Goal: Task Accomplishment & Management: Complete application form

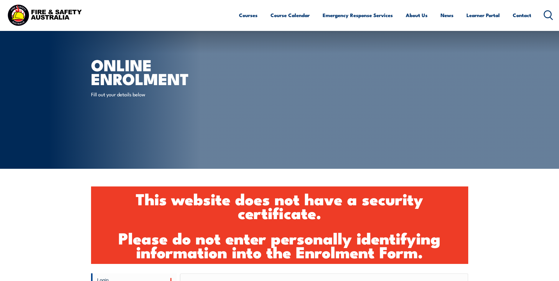
scroll to position [235, 0]
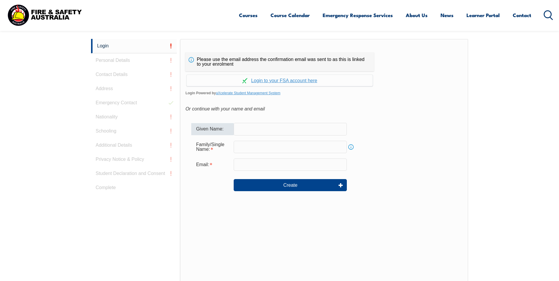
click at [309, 133] on input "text" at bounding box center [290, 129] width 113 height 12
type input "Rudyard"
click at [313, 149] on input "text" at bounding box center [290, 147] width 113 height 12
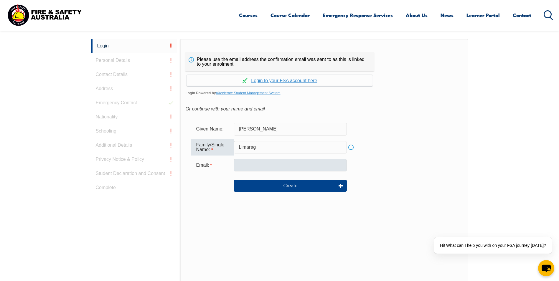
type input "Limarag"
click at [301, 169] on input "email" at bounding box center [290, 165] width 113 height 12
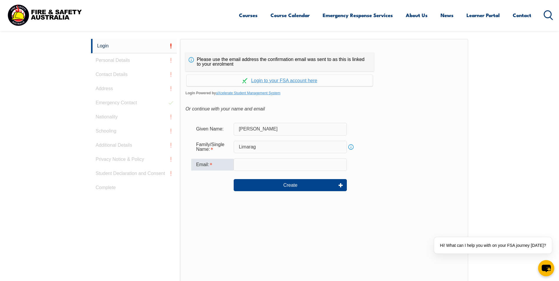
type input "rudy.limarag@ororagroup.com"
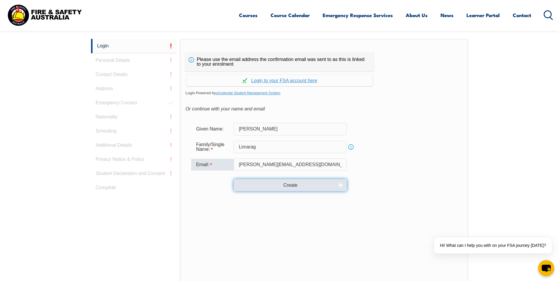
click at [306, 185] on button "Create" at bounding box center [290, 185] width 113 height 12
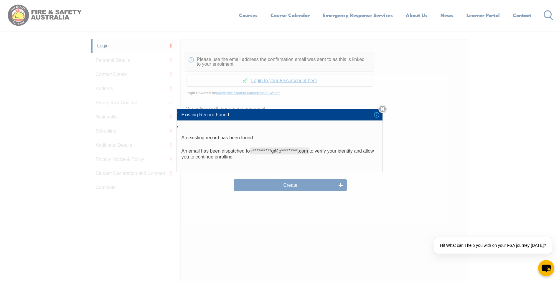
click at [316, 184] on div "**********" at bounding box center [279, 140] width 559 height 281
click at [235, 153] on p "**********" at bounding box center [280, 154] width 196 height 12
click at [386, 110] on link "Close" at bounding box center [383, 109] width 8 height 8
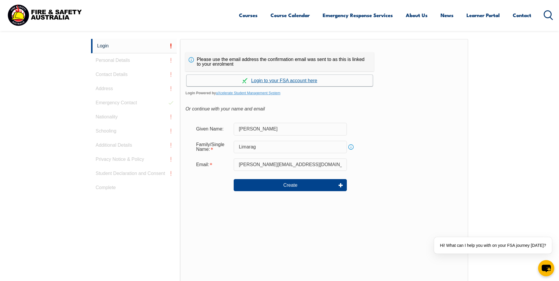
click at [274, 77] on link "Continue with aXcelerate" at bounding box center [280, 80] width 186 height 11
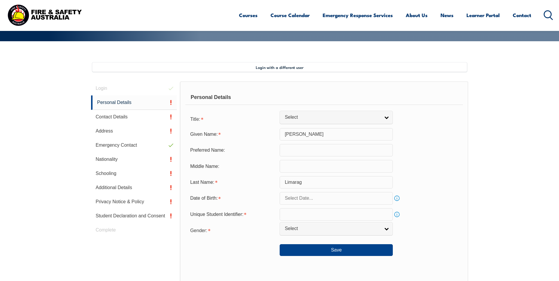
scroll to position [161, 0]
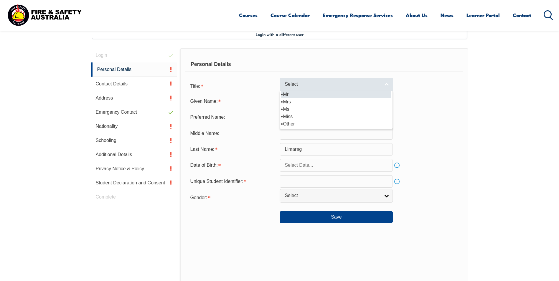
click at [358, 89] on link "Select" at bounding box center [336, 84] width 113 height 13
click at [292, 96] on li "Mr" at bounding box center [336, 94] width 110 height 7
select select "Mr"
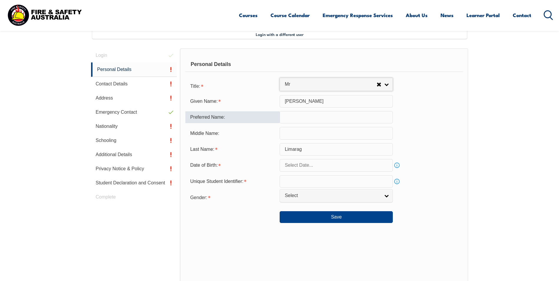
click at [306, 119] on input "text" at bounding box center [336, 117] width 113 height 12
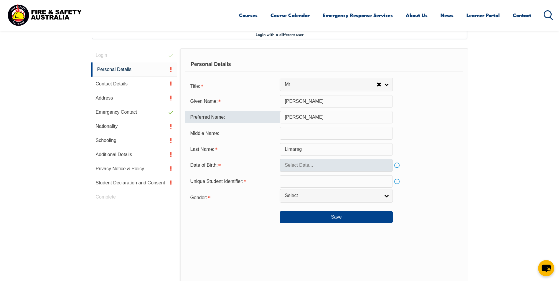
type input "Rudy"
click at [370, 166] on input "text" at bounding box center [336, 165] width 113 height 12
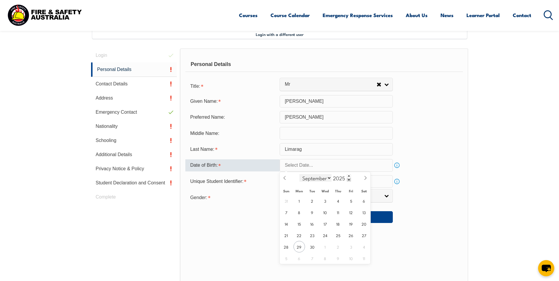
click at [329, 178] on select "January February March April May June July August September October November De…" at bounding box center [316, 178] width 32 height 8
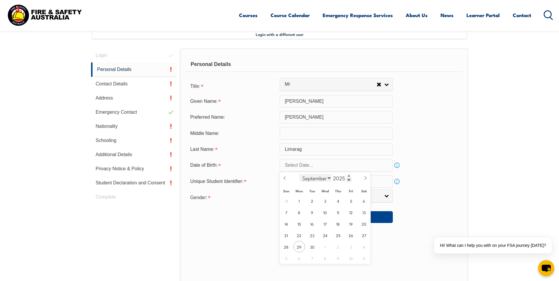
select select "11"
click at [300, 174] on select "January February March April May June July August September October November De…" at bounding box center [316, 178] width 32 height 8
click at [342, 178] on input "2025" at bounding box center [341, 178] width 19 height 7
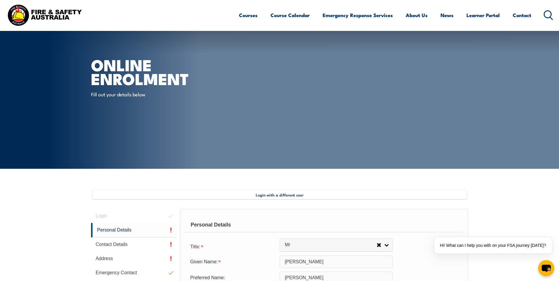
scroll to position [246, 0]
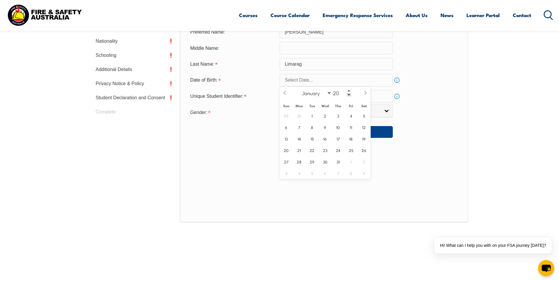
type input "2"
type input "1983"
click at [349, 138] on span "16" at bounding box center [351, 138] width 11 height 11
type input "December 16, 1983"
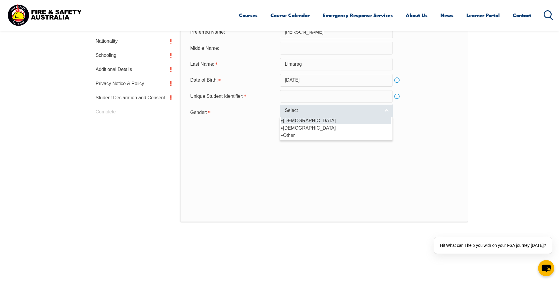
click at [310, 111] on span "Select" at bounding box center [333, 111] width 96 height 6
click at [303, 121] on li "Male" at bounding box center [336, 120] width 110 height 7
select select "M"
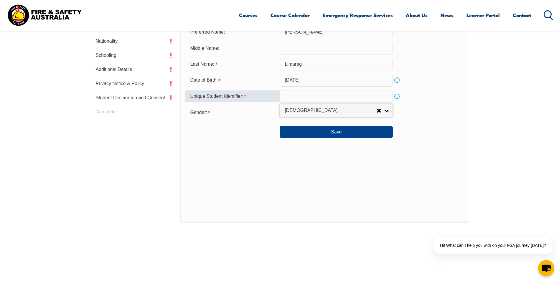
click at [307, 95] on input "text" at bounding box center [336, 96] width 113 height 12
type input "PJWQSY9JBR"
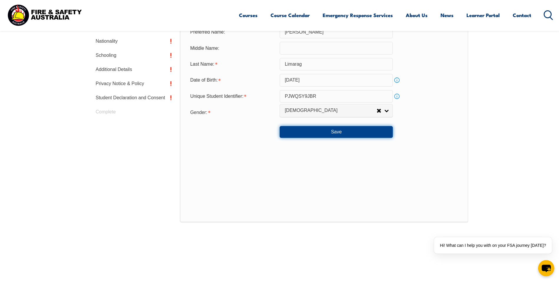
click at [315, 131] on button "Save" at bounding box center [336, 132] width 113 height 12
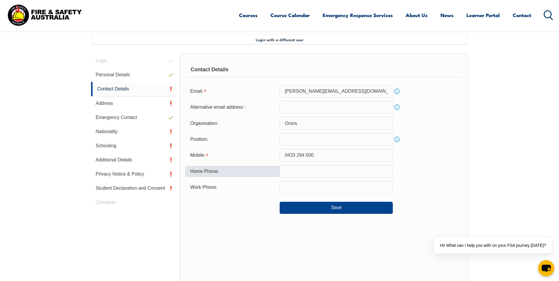
scroll to position [163, 0]
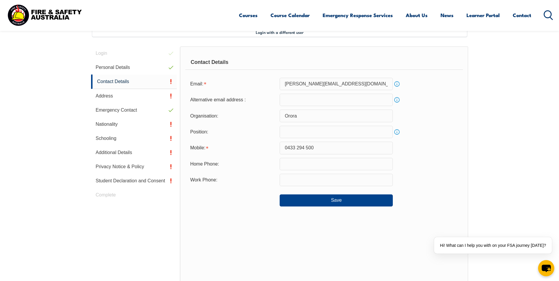
click at [303, 134] on input "text" at bounding box center [336, 132] width 113 height 12
click at [285, 131] on input "Team Leader" at bounding box center [336, 132] width 113 height 12
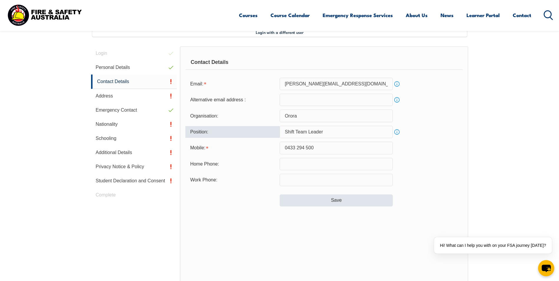
type input "Shift Team Leader"
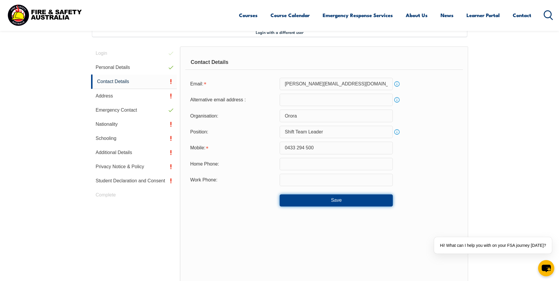
click at [311, 203] on button "Save" at bounding box center [336, 201] width 113 height 12
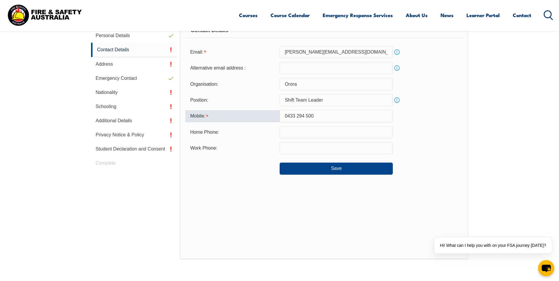
scroll to position [187, 0]
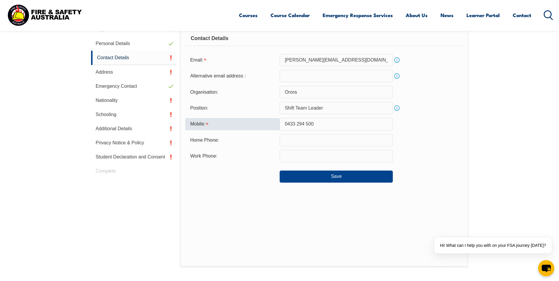
click at [297, 122] on input "0433 294 500" at bounding box center [336, 124] width 113 height 12
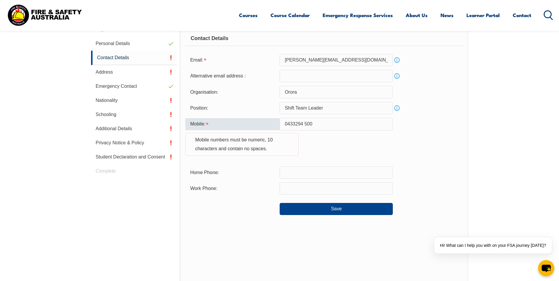
click at [305, 123] on input "0433294 500" at bounding box center [336, 124] width 113 height 12
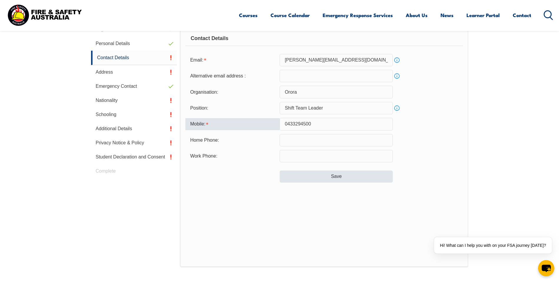
type input "0433294500"
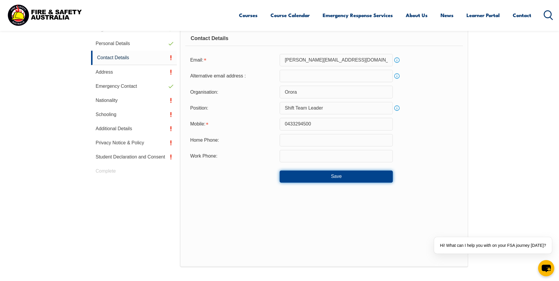
click at [332, 177] on button "Save" at bounding box center [336, 177] width 113 height 12
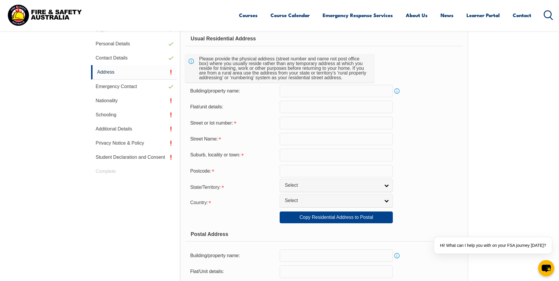
scroll to position [161, 0]
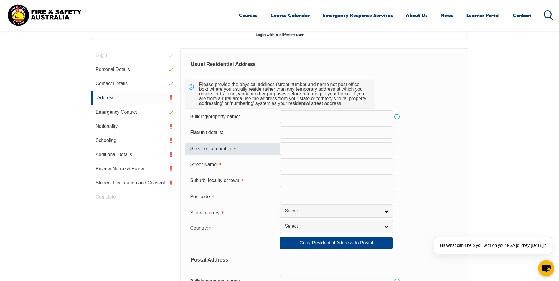
click at [307, 144] on input "text" at bounding box center [336, 148] width 113 height 12
type input "33"
click at [305, 163] on input "text" at bounding box center [336, 165] width 113 height 12
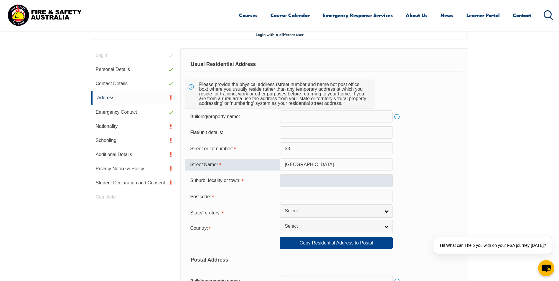
type input "Kingate Boulevard"
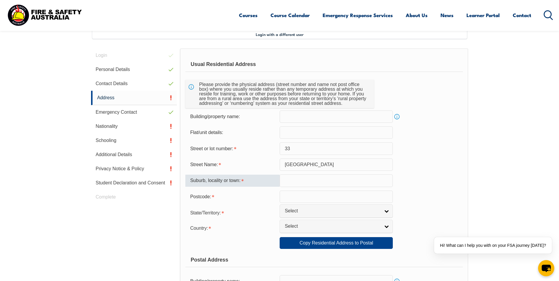
click at [302, 181] on input "text" at bounding box center [336, 181] width 113 height 12
type input "Blakeview"
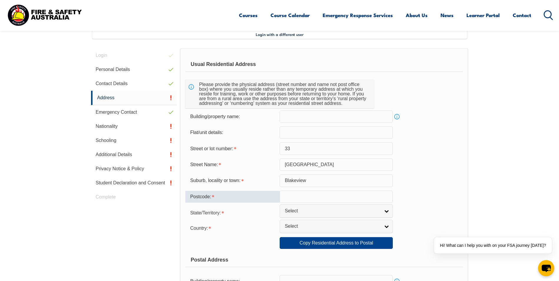
click at [349, 198] on input "text" at bounding box center [336, 197] width 113 height 12
type input "5114"
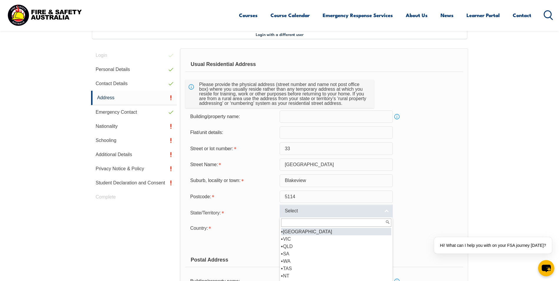
click at [340, 212] on span "Select" at bounding box center [333, 211] width 96 height 6
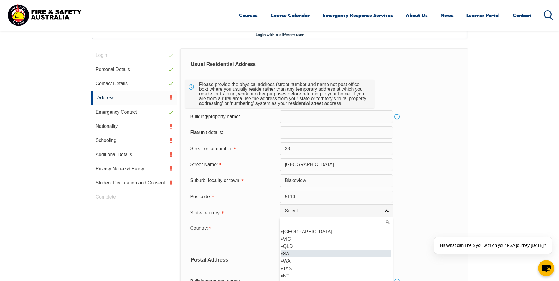
click at [299, 254] on li "SA" at bounding box center [336, 253] width 110 height 7
select select "SA"
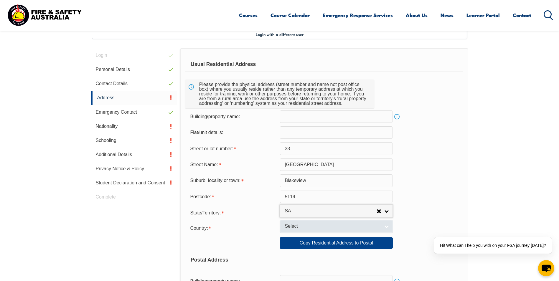
click at [301, 228] on span "Select" at bounding box center [333, 227] width 96 height 6
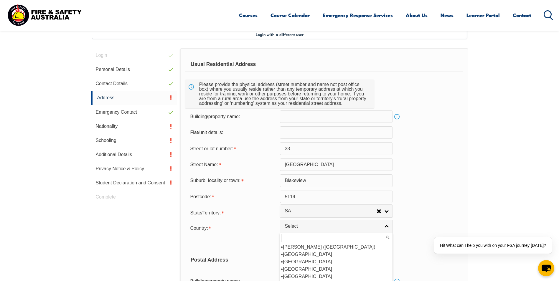
scroll to position [88, 0]
click at [300, 252] on li "Australia" at bounding box center [336, 254] width 110 height 7
select select "1101"
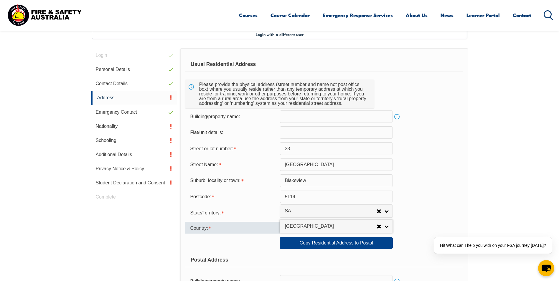
click at [243, 231] on div "Country:" at bounding box center [232, 228] width 94 height 12
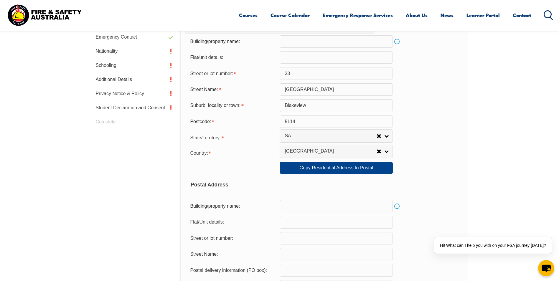
scroll to position [249, 0]
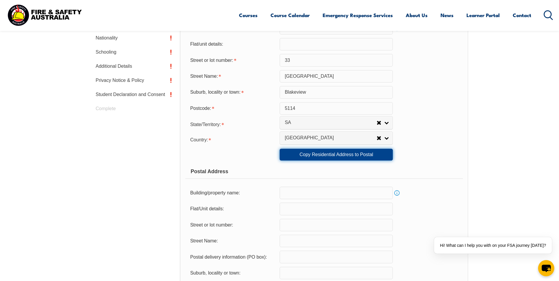
click at [366, 157] on link "Copy Residential Address to Postal" at bounding box center [336, 155] width 113 height 12
type input "33"
type input "Kingate Boulevard"
type input "Blakeview"
select select "SA"
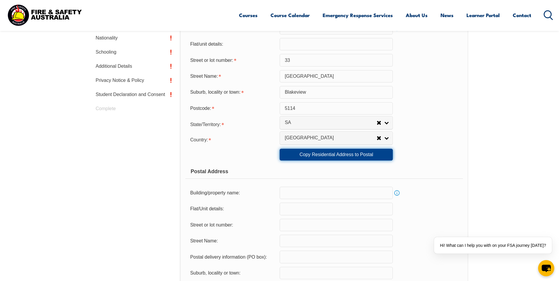
type input "5114"
select select "1101"
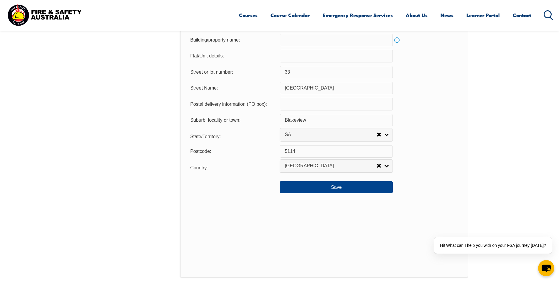
scroll to position [426, 0]
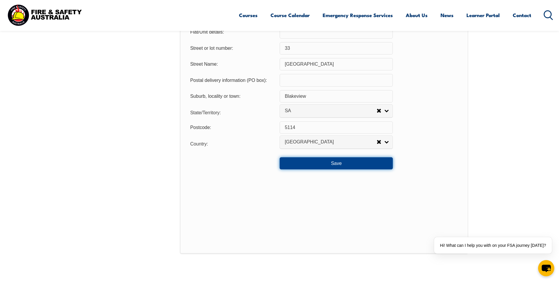
click at [304, 164] on button "Save" at bounding box center [336, 163] width 113 height 12
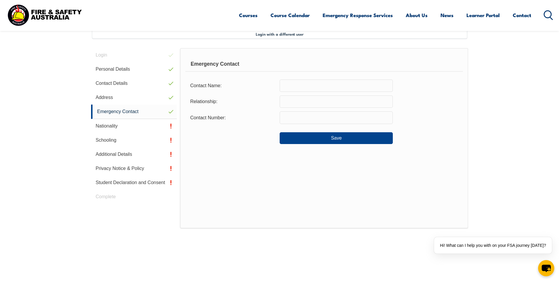
scroll to position [161, 0]
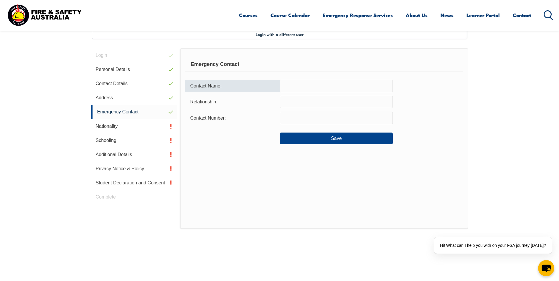
click at [303, 84] on input "text" at bounding box center [336, 86] width 113 height 12
type input "Sara Limarag"
click at [296, 99] on input "text" at bounding box center [336, 102] width 113 height 12
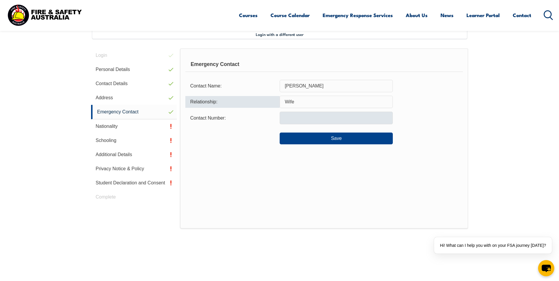
type input "Wife"
click at [294, 117] on input "text" at bounding box center [336, 118] width 113 height 12
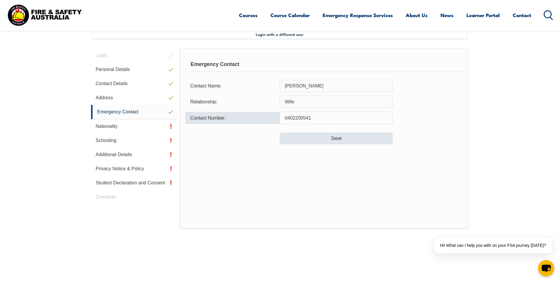
type input "0402200541"
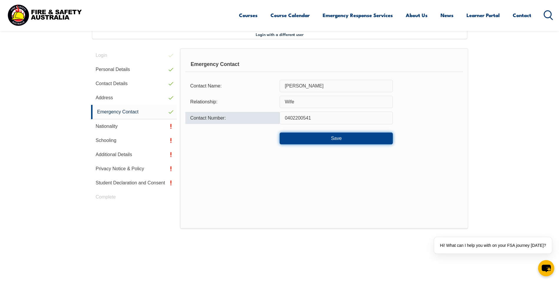
click at [347, 137] on button "Save" at bounding box center [336, 139] width 113 height 12
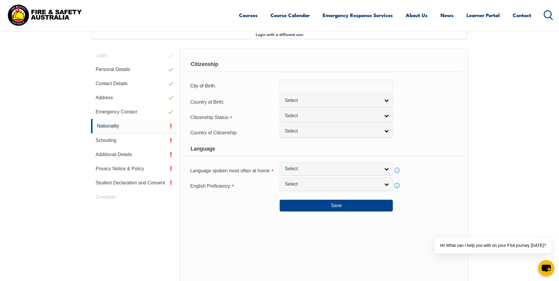
click at [333, 83] on input "text" at bounding box center [336, 86] width 113 height 12
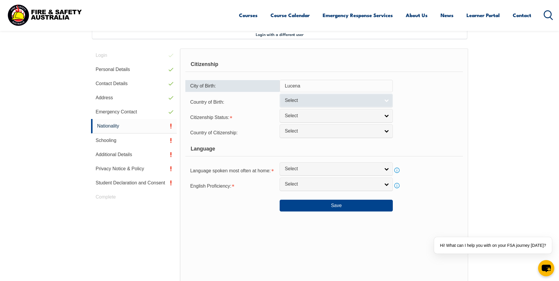
type input "Lucena"
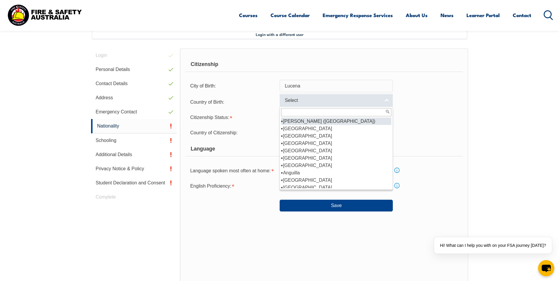
click at [331, 105] on link "Select" at bounding box center [336, 100] width 113 height 13
type input "q"
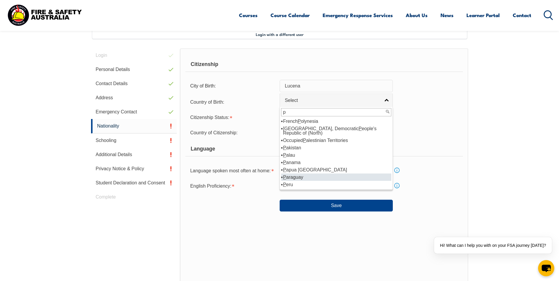
scroll to position [59, 0]
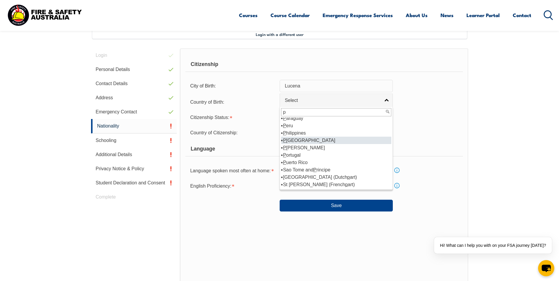
type input "p"
click at [304, 129] on li "P hilippines" at bounding box center [336, 132] width 110 height 7
select select "5204"
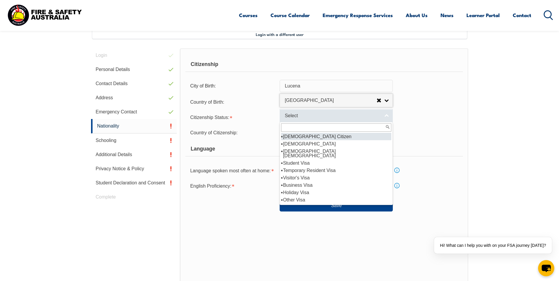
click at [308, 118] on span "Select" at bounding box center [333, 116] width 96 height 6
click at [310, 135] on li "Australian Citizen" at bounding box center [336, 136] width 110 height 7
select select "1"
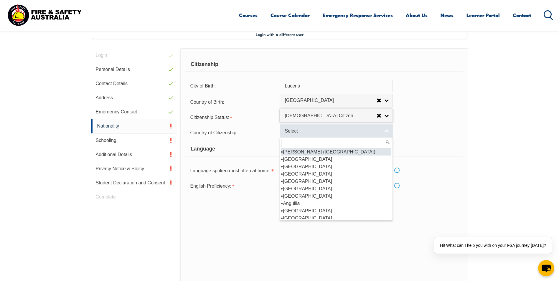
click at [309, 133] on span "Select" at bounding box center [333, 131] width 96 height 6
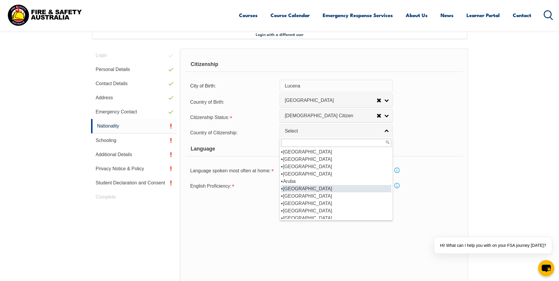
click at [307, 188] on li "Australia" at bounding box center [336, 188] width 110 height 7
select select "1101"
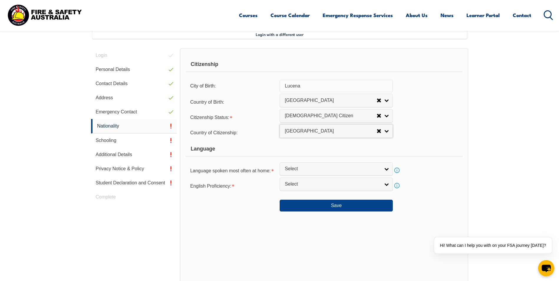
click at [239, 224] on div "Citizenship City of Birth: Lucena Country of Birth: Adelie Land (France) Afghan…" at bounding box center [324, 172] width 288 height 248
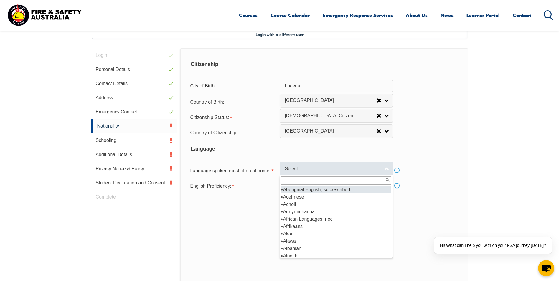
click at [315, 167] on span "Select" at bounding box center [333, 169] width 96 height 6
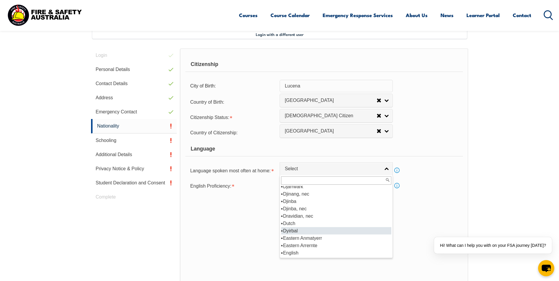
scroll to position [708, 0]
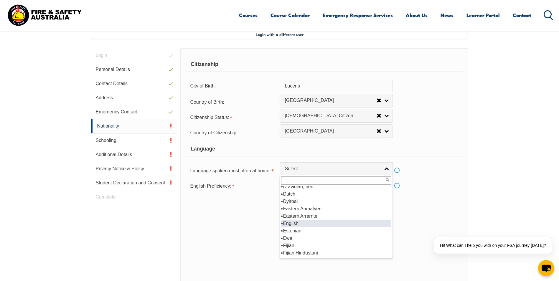
click at [302, 225] on li "English" at bounding box center [336, 223] width 110 height 7
select select "1201"
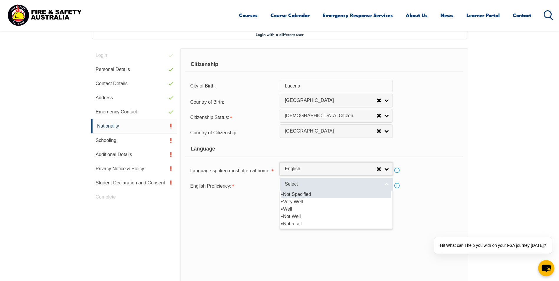
click at [305, 187] on span "Select" at bounding box center [333, 184] width 96 height 6
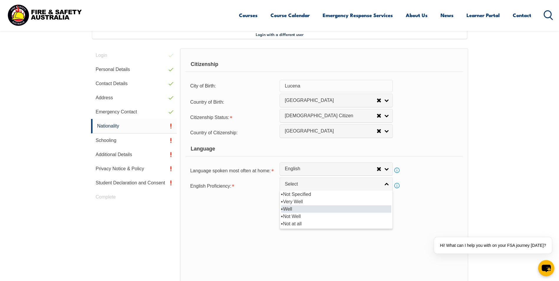
click at [303, 209] on li "Well" at bounding box center [336, 209] width 110 height 7
select select "2"
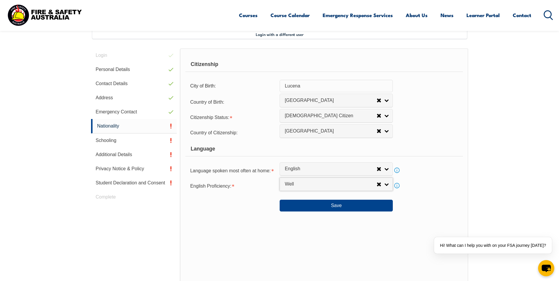
click at [256, 210] on div "Save" at bounding box center [323, 203] width 277 height 17
click at [285, 208] on button "Save" at bounding box center [336, 206] width 113 height 12
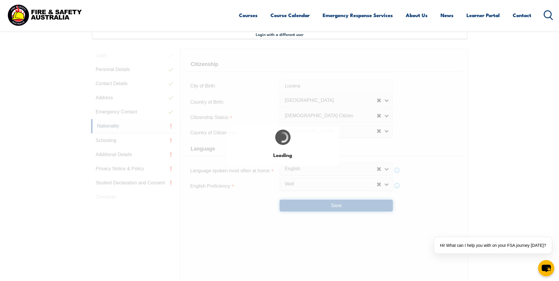
scroll to position [0, 0]
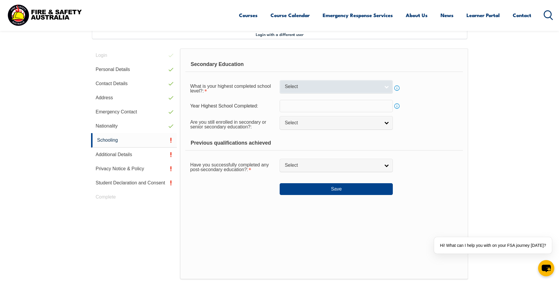
click at [313, 83] on link "Select" at bounding box center [336, 86] width 113 height 13
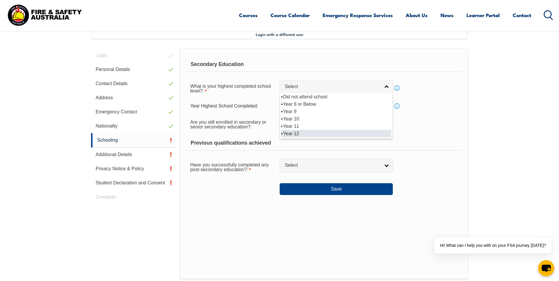
click at [303, 136] on li "Year 12" at bounding box center [336, 133] width 110 height 7
select select "12"
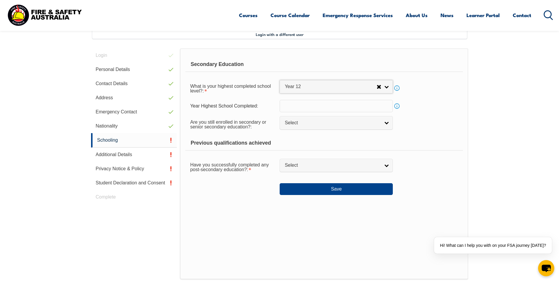
click at [307, 104] on input "text" at bounding box center [336, 106] width 113 height 12
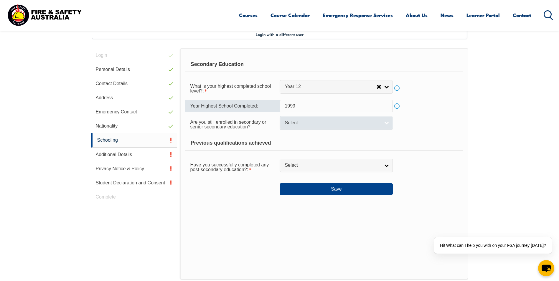
type input "1999"
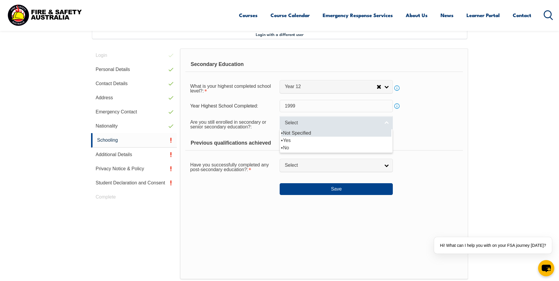
click at [320, 127] on link "Select" at bounding box center [336, 122] width 113 height 13
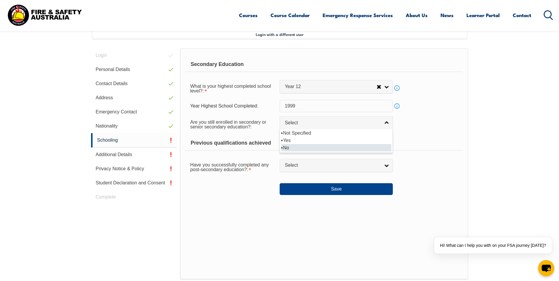
click at [297, 148] on li "No" at bounding box center [336, 147] width 110 height 7
select select "false"
click at [300, 144] on div "Previous qualifications achieved" at bounding box center [323, 143] width 277 height 15
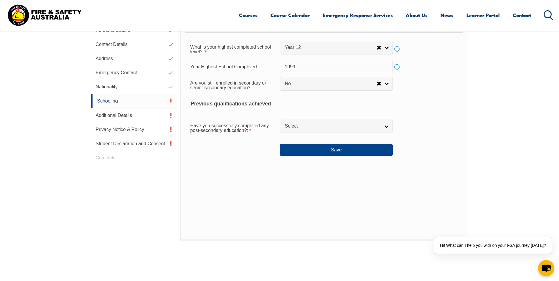
scroll to position [220, 0]
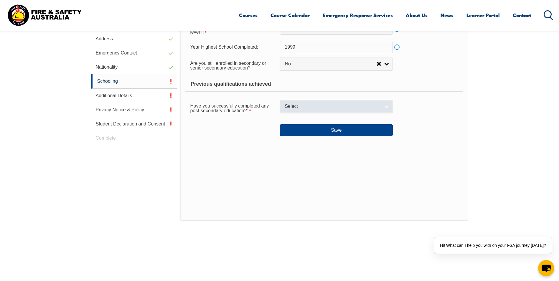
click at [308, 110] on span "Select" at bounding box center [333, 106] width 96 height 6
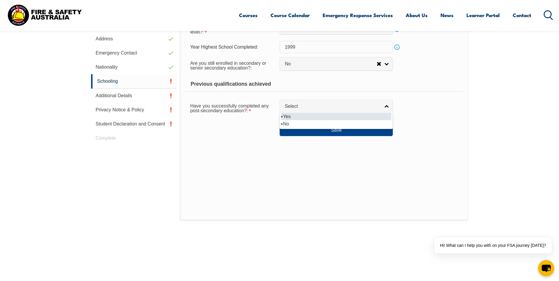
click at [307, 116] on li "Yes" at bounding box center [336, 116] width 110 height 7
select select "true"
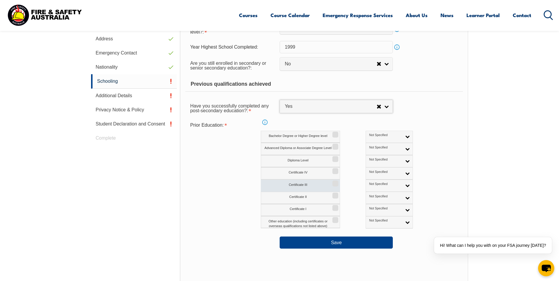
click at [336, 182] on input "Certificate III" at bounding box center [335, 181] width 4 height 1
checkbox input "true"
click at [382, 183] on link "Not Specified" at bounding box center [389, 186] width 47 height 12
click at [372, 201] on li "Australian Qualification" at bounding box center [389, 205] width 44 height 12
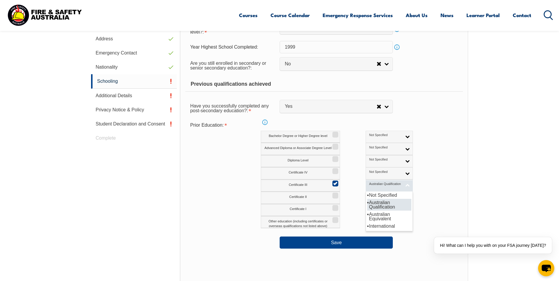
click at [382, 185] on link "Australian Qualification" at bounding box center [389, 186] width 47 height 12
click at [372, 203] on li "Australian Qualification" at bounding box center [389, 205] width 44 height 12
click at [194, 197] on div "Prior Education: Info Bachelor Degree or Higher Degree level Not Specified Aust…" at bounding box center [323, 174] width 277 height 109
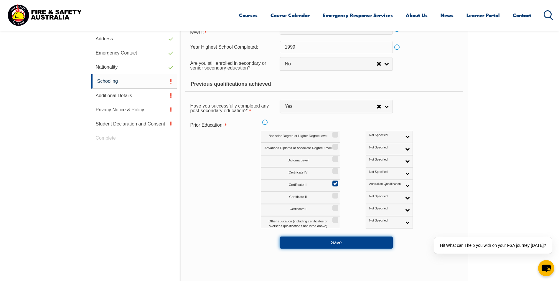
click at [335, 242] on button "Save" at bounding box center [336, 243] width 113 height 12
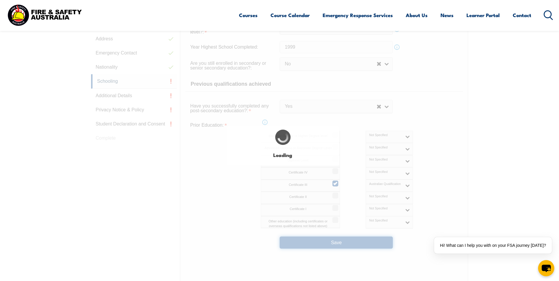
select select
select select "false"
select select "true"
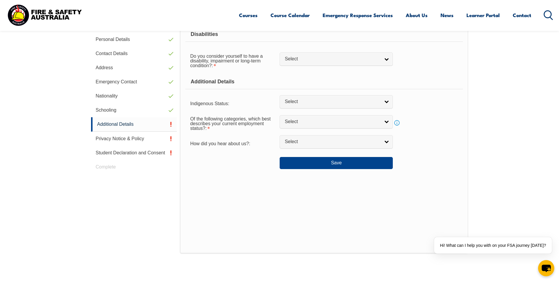
scroll to position [161, 0]
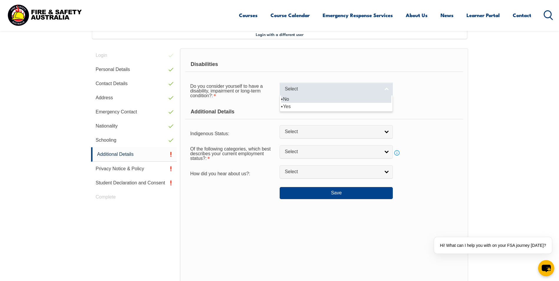
click at [304, 89] on span "Select" at bounding box center [333, 89] width 96 height 6
click at [302, 101] on li "No" at bounding box center [336, 99] width 110 height 7
select select "false"
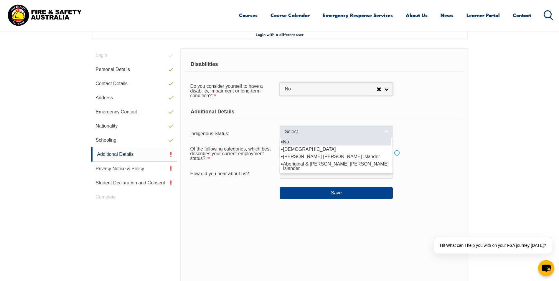
click at [308, 135] on link "Select" at bounding box center [336, 131] width 113 height 13
click at [304, 142] on li "No" at bounding box center [336, 141] width 110 height 7
select select "4"
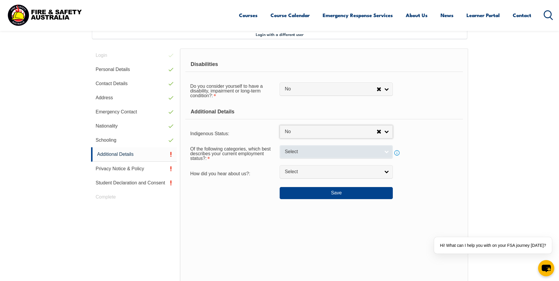
click at [302, 154] on span "Select" at bounding box center [333, 152] width 96 height 6
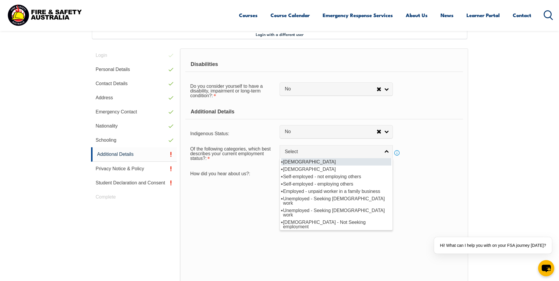
click at [303, 162] on li "Full-time employee" at bounding box center [336, 161] width 110 height 7
select select "1"
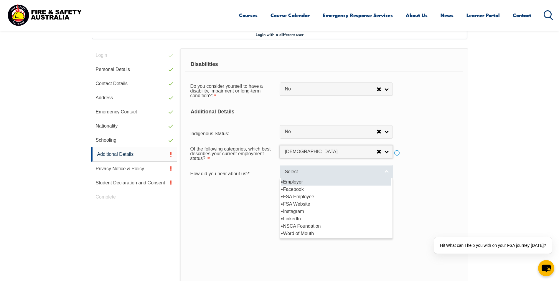
click at [301, 173] on span "Select" at bounding box center [333, 172] width 96 height 6
click at [316, 183] on li "Employer" at bounding box center [336, 181] width 110 height 7
select select "8019"
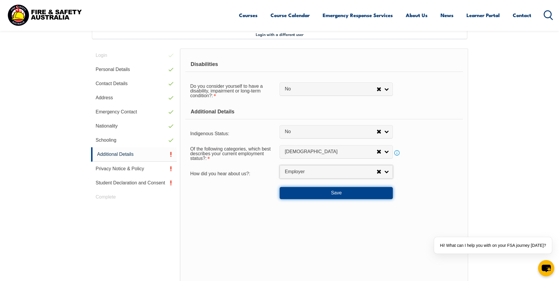
click at [300, 195] on button "Save" at bounding box center [336, 193] width 113 height 12
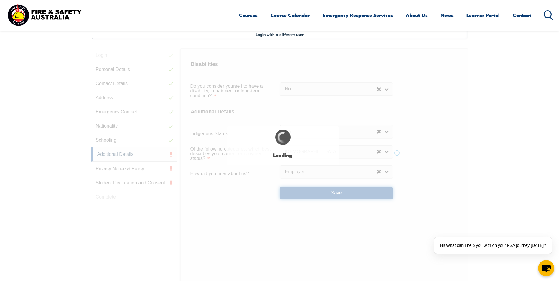
select select "false"
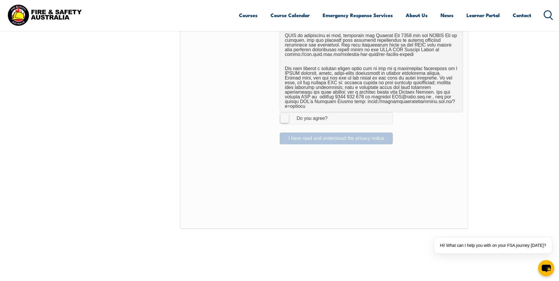
scroll to position [397, 0]
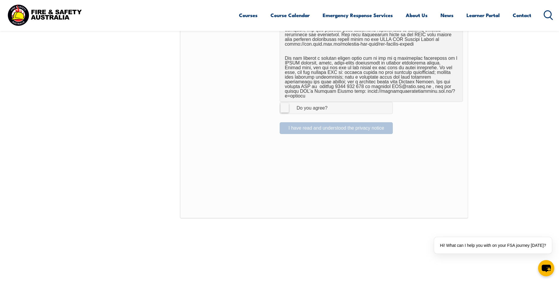
click at [286, 105] on label "I Agree Do you agree?" at bounding box center [336, 108] width 113 height 12
click at [332, 105] on input "I Agree Do you agree?" at bounding box center [337, 107] width 10 height 11
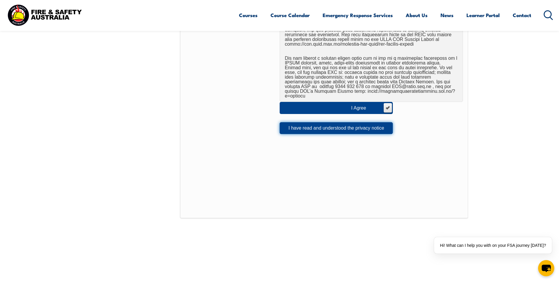
click at [292, 123] on button "I have read and understood the privacy notice" at bounding box center [336, 128] width 113 height 12
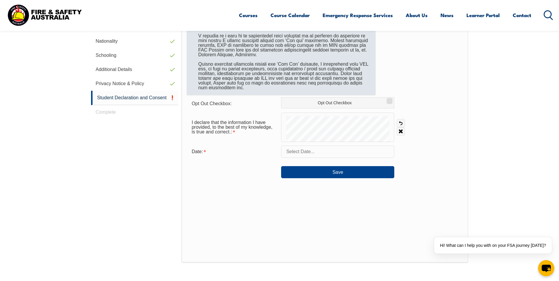
scroll to position [249, 0]
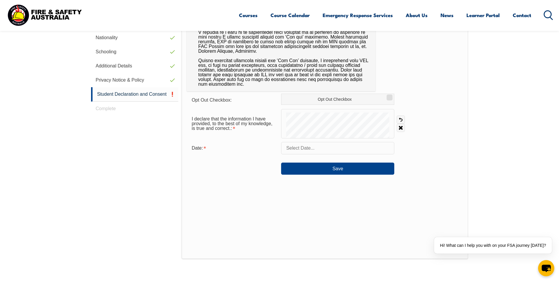
click at [324, 147] on input "text" at bounding box center [337, 148] width 113 height 12
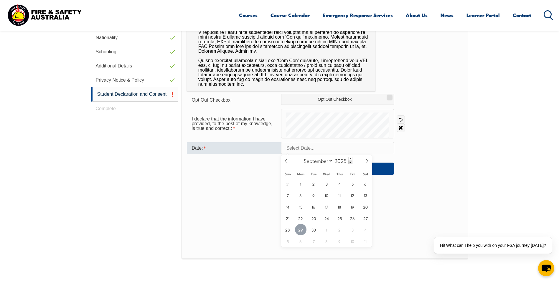
click at [303, 230] on span "29" at bounding box center [300, 229] width 11 height 11
type input "September 29, 2025"
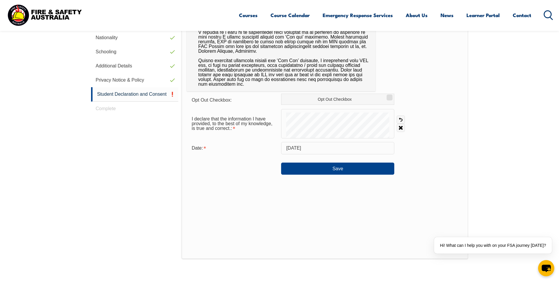
click at [155, 157] on div "Login Personal Details Contact Details Address Emergency Contact Nationality Sc…" at bounding box center [136, 133] width 91 height 346
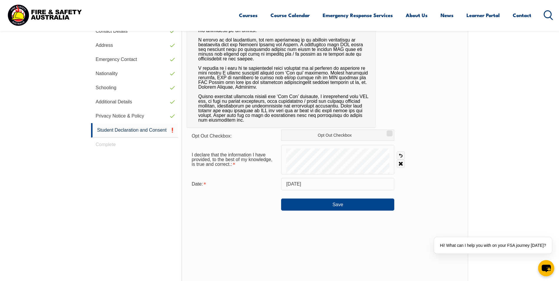
scroll to position [220, 0]
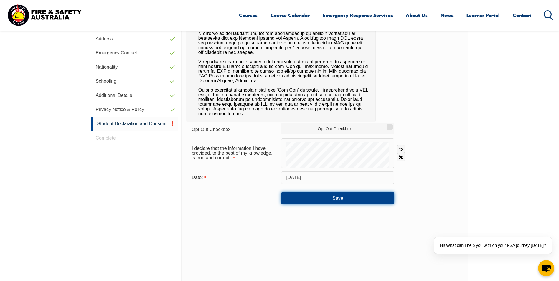
click at [315, 197] on button "Save" at bounding box center [337, 198] width 113 height 12
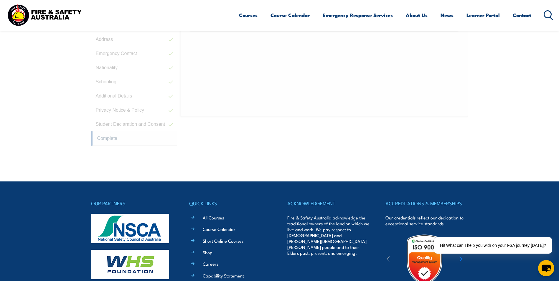
scroll to position [161, 0]
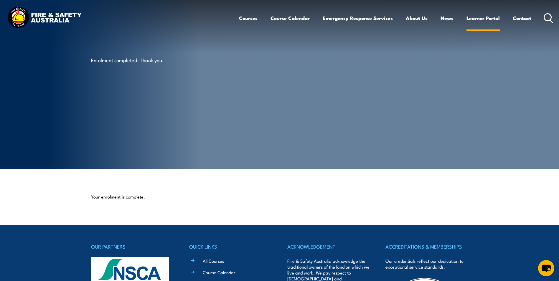
click at [488, 17] on link "Learner Portal" at bounding box center [483, 18] width 33 height 16
